Goal: Complete application form

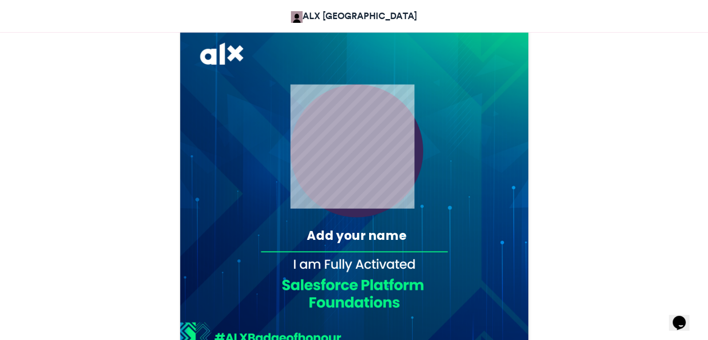
scroll to position [269, 0]
click at [368, 236] on div "Add your name" at bounding box center [356, 235] width 165 height 17
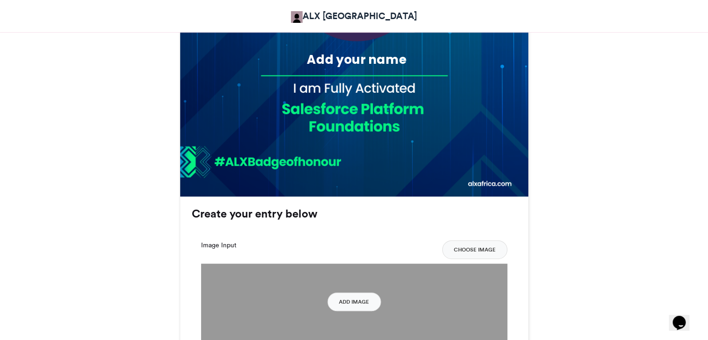
scroll to position [450, 0]
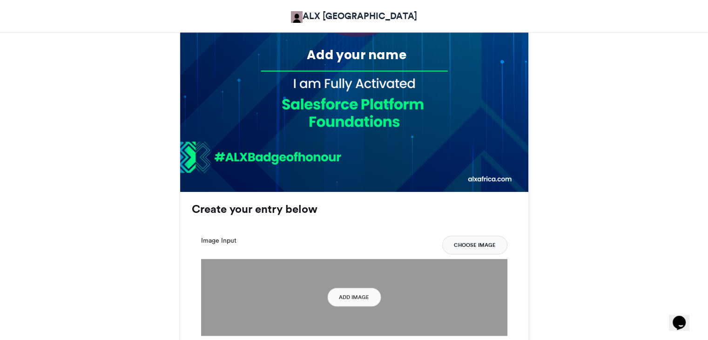
drag, startPoint x: 481, startPoint y: 250, endPoint x: 477, endPoint y: 242, distance: 9.6
click at [477, 242] on button "Choose Image" at bounding box center [474, 244] width 65 height 19
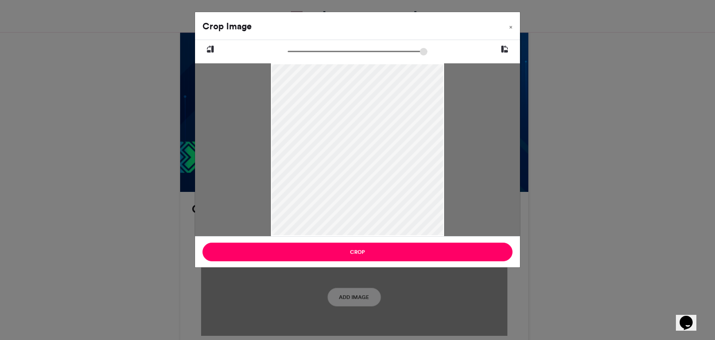
drag, startPoint x: 363, startPoint y: 101, endPoint x: 363, endPoint y: 141, distance: 40.5
click at [363, 141] on div at bounding box center [357, 189] width 173 height 307
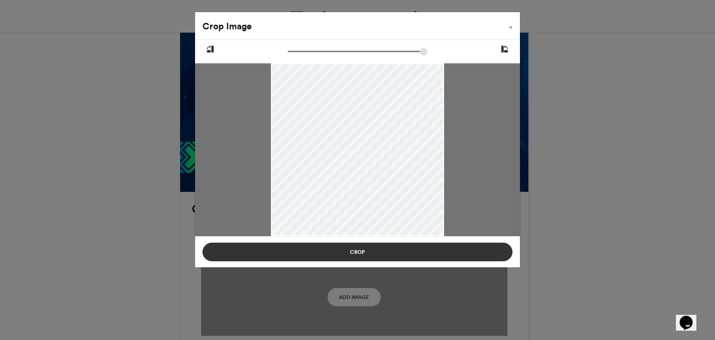
click at [395, 252] on button "Crop" at bounding box center [357, 251] width 310 height 19
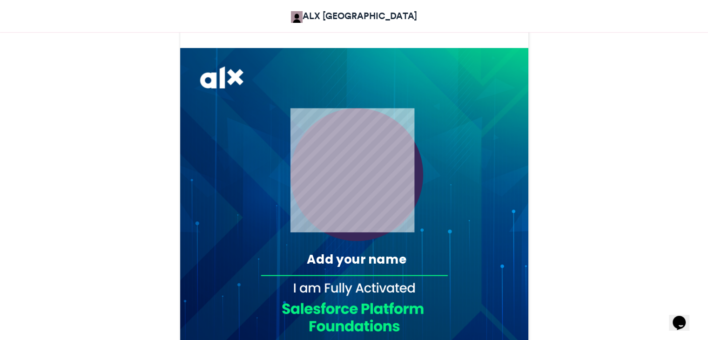
scroll to position [245, 0]
click at [380, 266] on div "Add your name" at bounding box center [356, 259] width 165 height 17
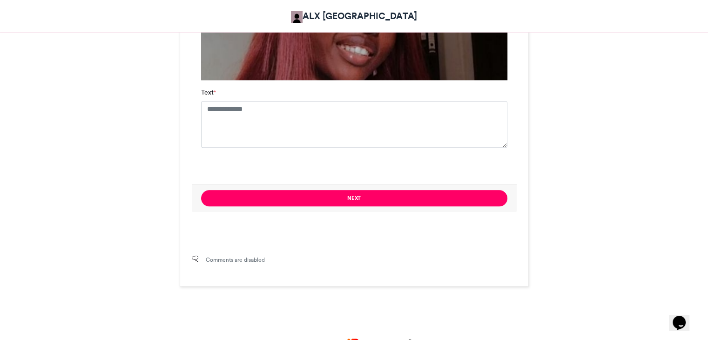
scroll to position [706, 0]
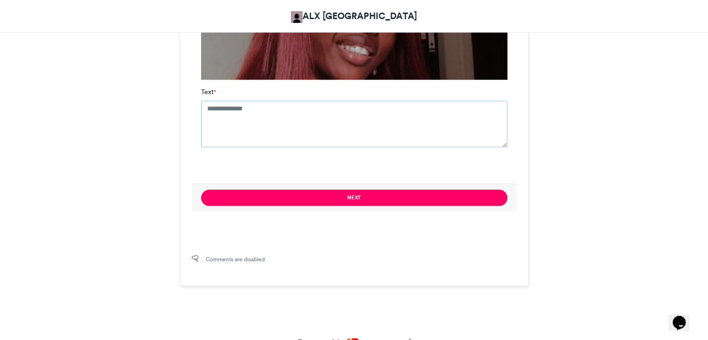
click at [310, 128] on textarea "Text *" at bounding box center [354, 124] width 306 height 47
type textarea "*"
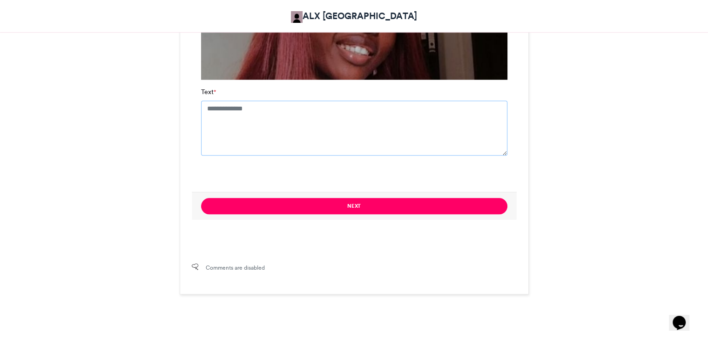
type textarea "*"
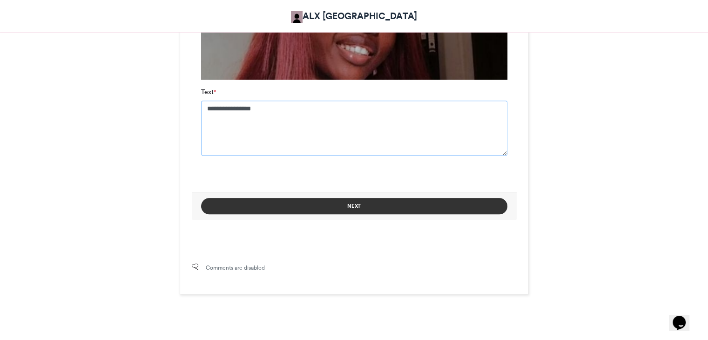
type textarea "**********"
click at [307, 211] on button "Next" at bounding box center [354, 206] width 306 height 16
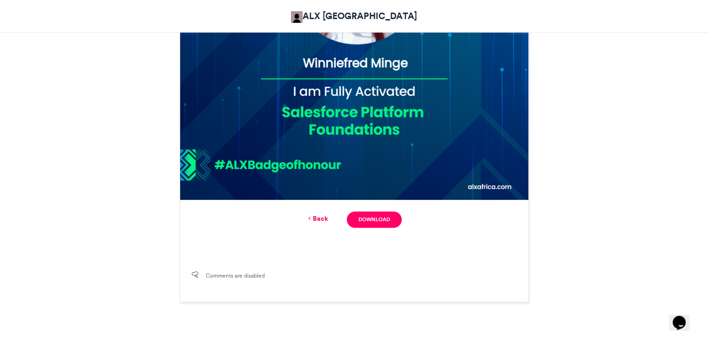
scroll to position [442, 0]
